Goal: Navigation & Orientation: Find specific page/section

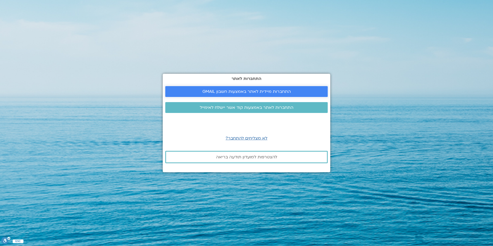
click at [250, 91] on span "התחברות מיידית לאתר באמצעות חשבון GMAIL" at bounding box center [246, 91] width 88 height 5
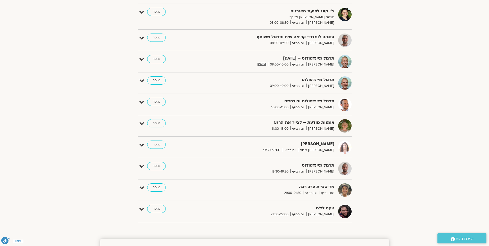
scroll to position [242, 0]
